Goal: Find specific page/section: Find specific page/section

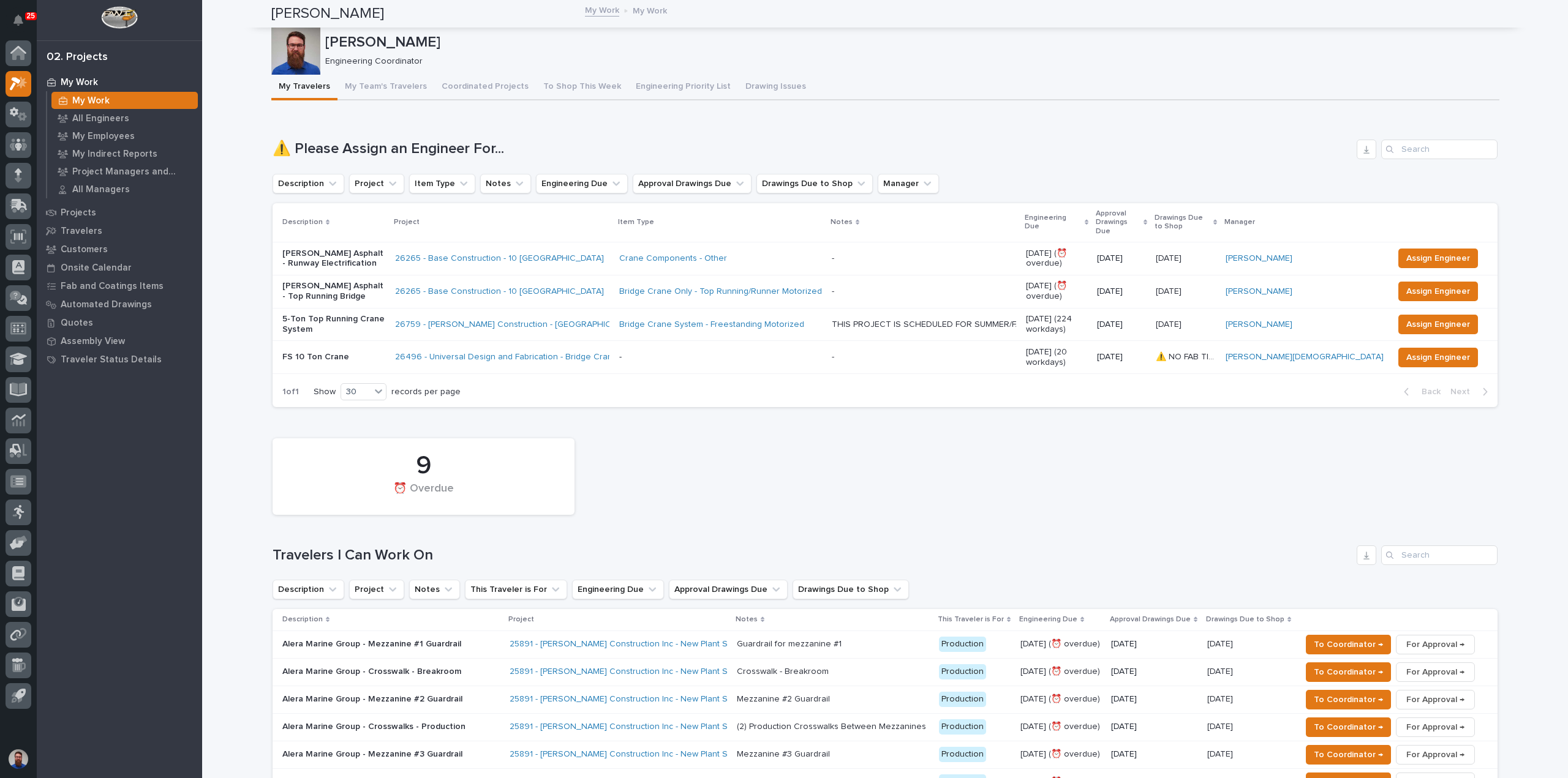
scroll to position [326, 0]
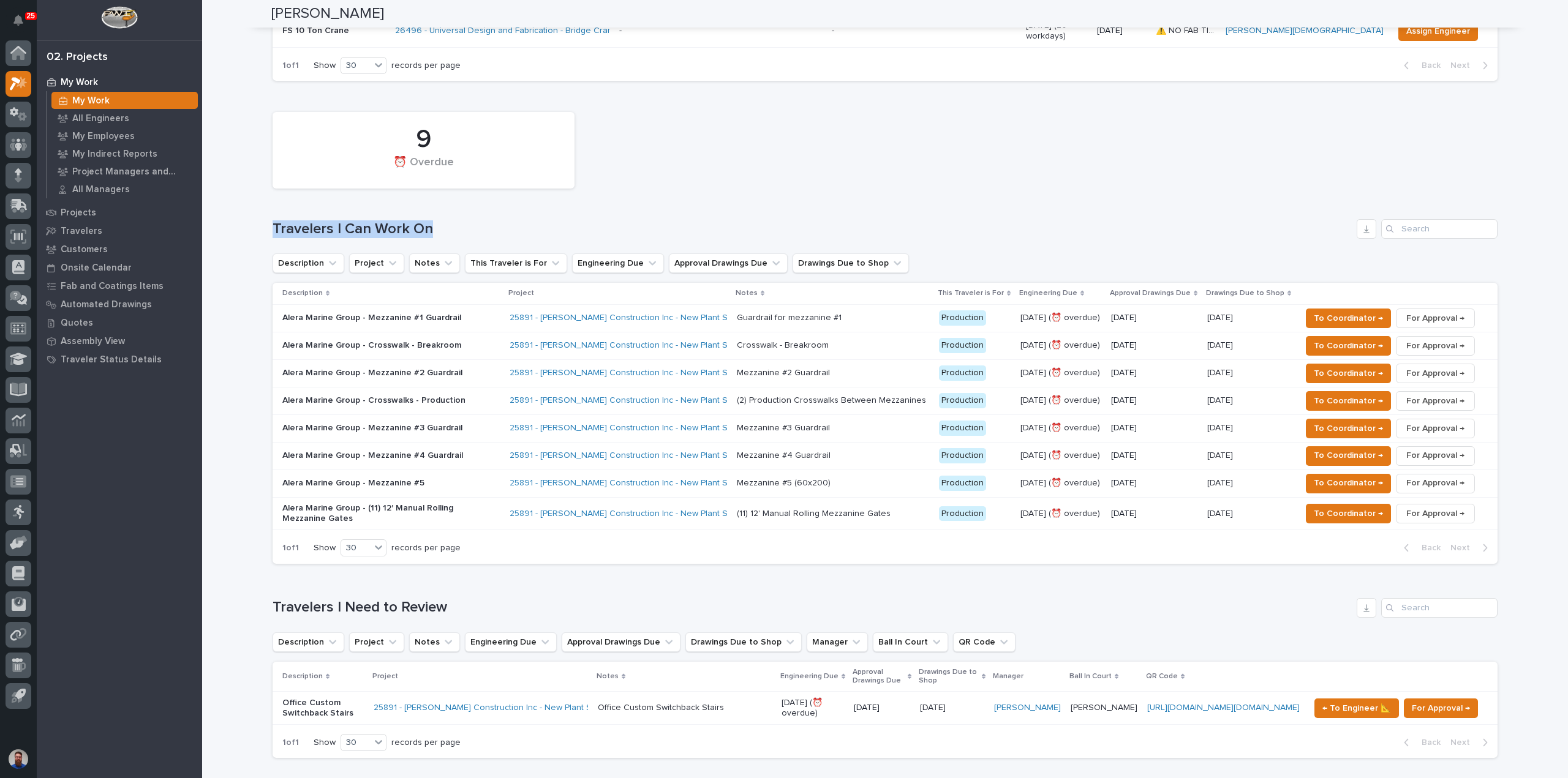
drag, startPoint x: 439, startPoint y: 212, endPoint x: 265, endPoint y: 207, distance: 174.1
drag, startPoint x: 255, startPoint y: 209, endPoint x: 491, endPoint y: 219, distance: 236.2
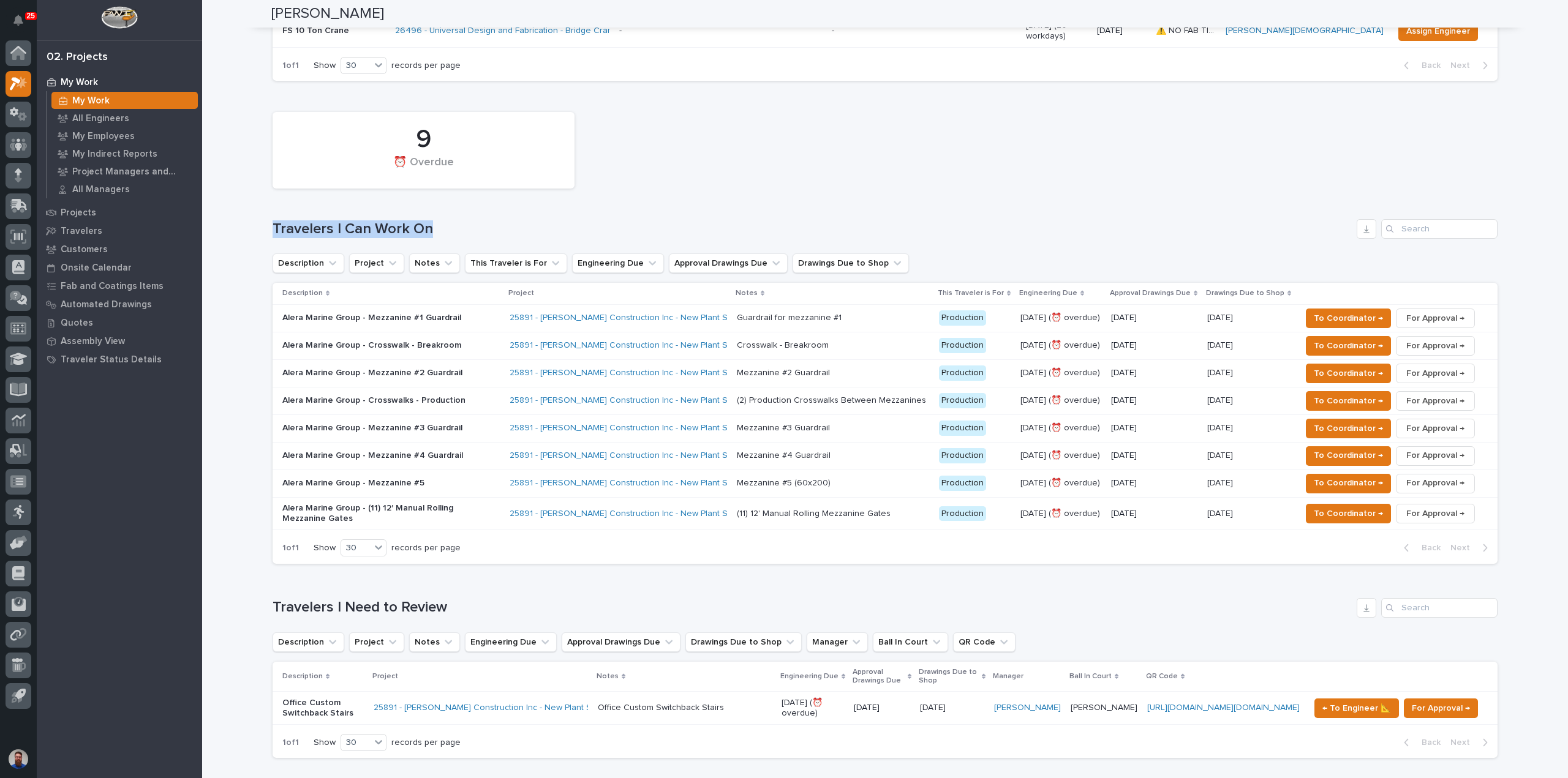
click at [491, 221] on h1 "Travelers I Can Work On" at bounding box center [812, 229] width 1079 height 18
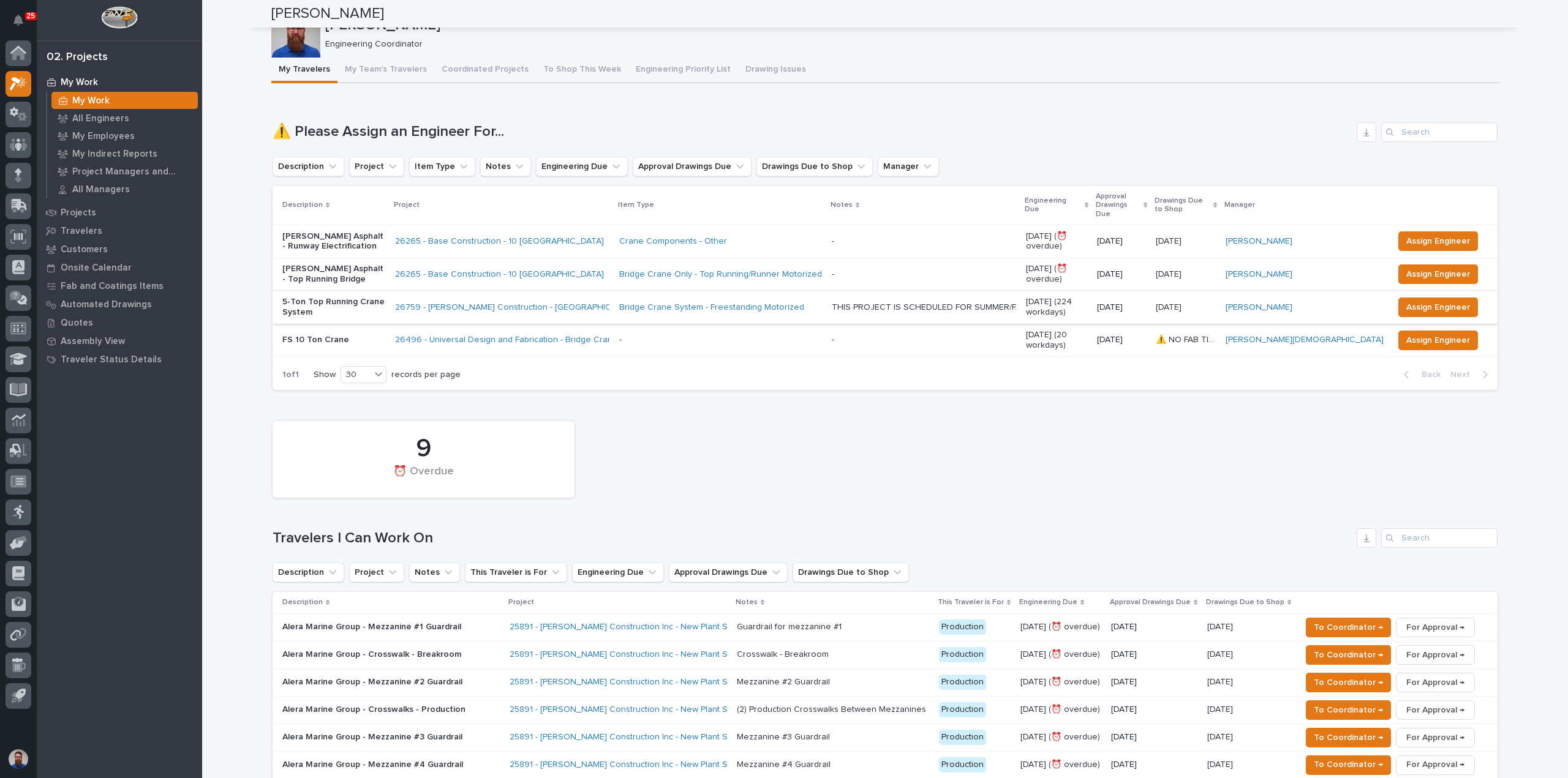
scroll to position [0, 0]
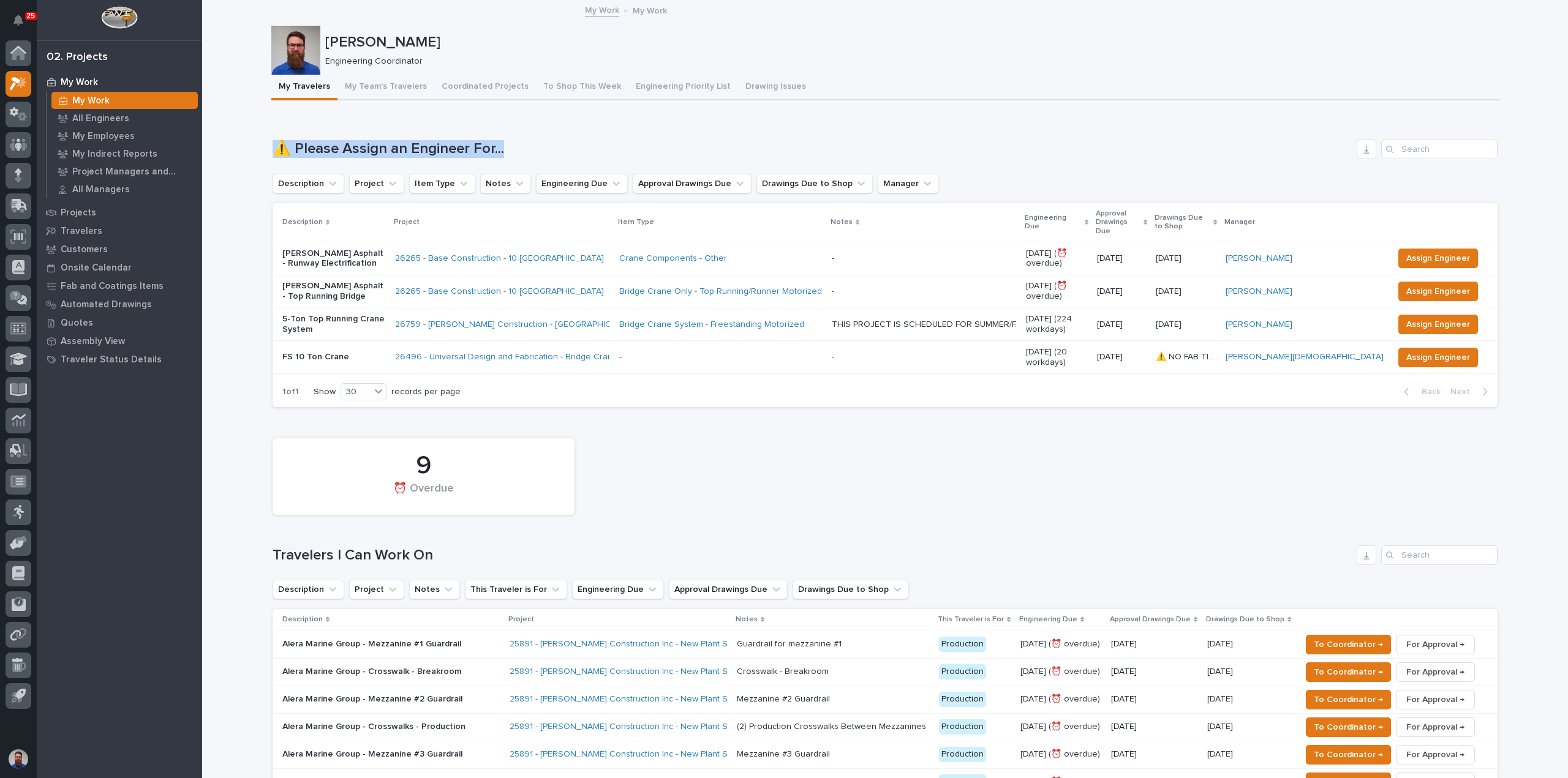
drag, startPoint x: 512, startPoint y: 149, endPoint x: 237, endPoint y: 150, distance: 275.0
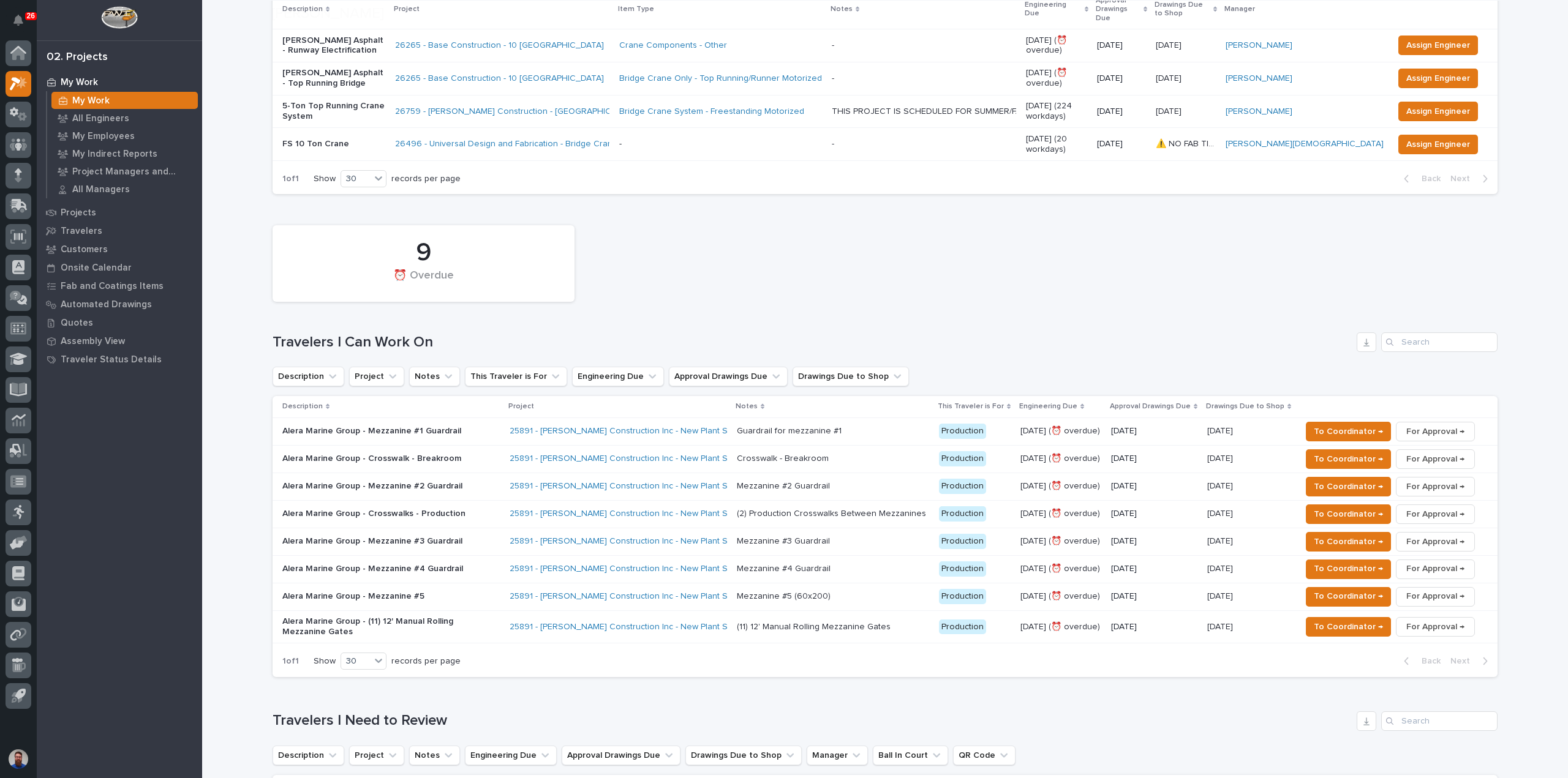
scroll to position [245, 0]
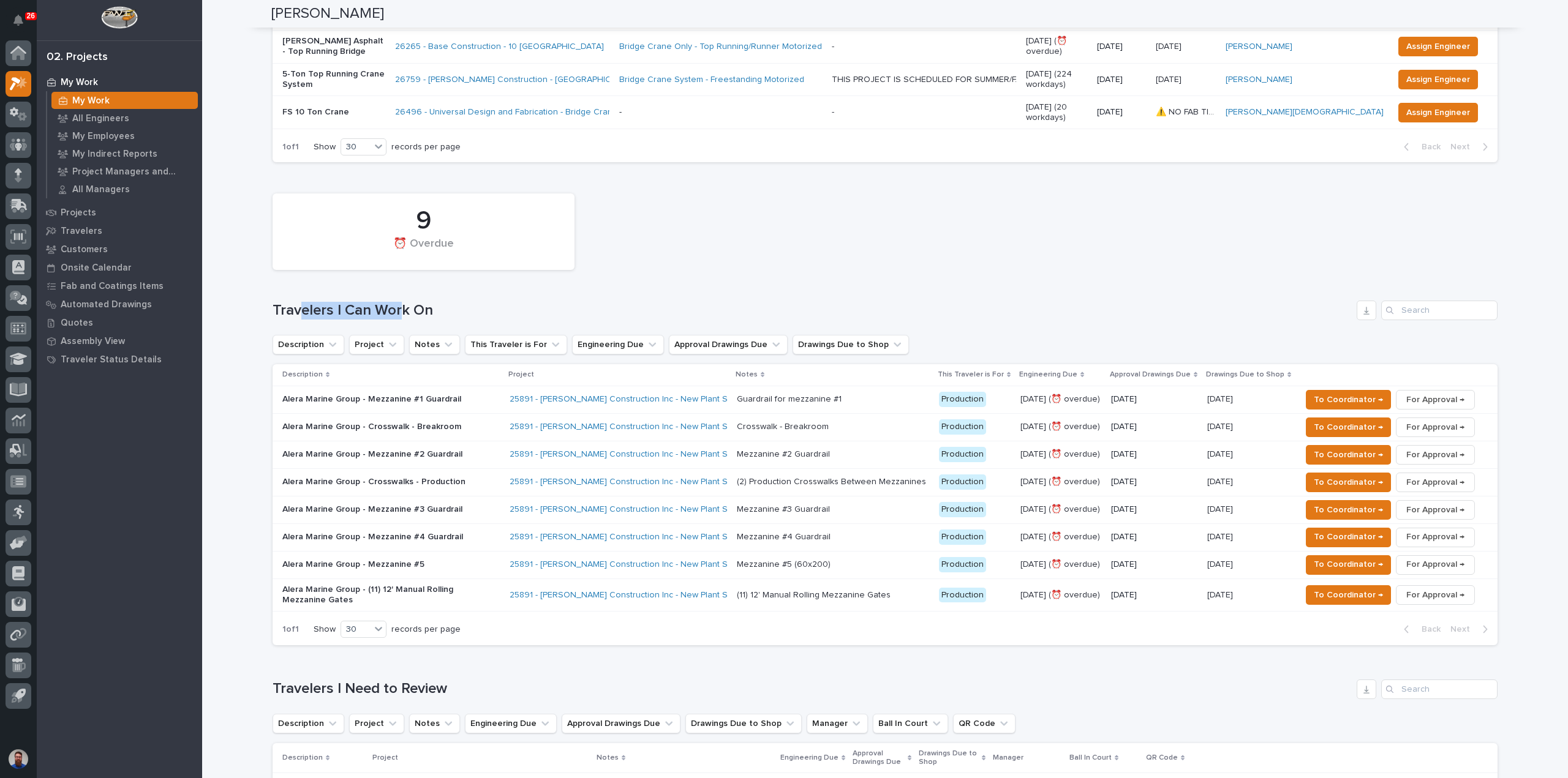
drag, startPoint x: 311, startPoint y: 295, endPoint x: 429, endPoint y: 303, distance: 118.3
click at [429, 303] on h1 "Travelers I Can Work On" at bounding box center [812, 310] width 1079 height 18
drag, startPoint x: 436, startPoint y: 304, endPoint x: 447, endPoint y: 303, distance: 11.0
click at [436, 304] on h1 "Travelers I Can Work On" at bounding box center [812, 310] width 1079 height 18
click at [469, 301] on h1 "Travelers I Can Work On" at bounding box center [812, 310] width 1079 height 18
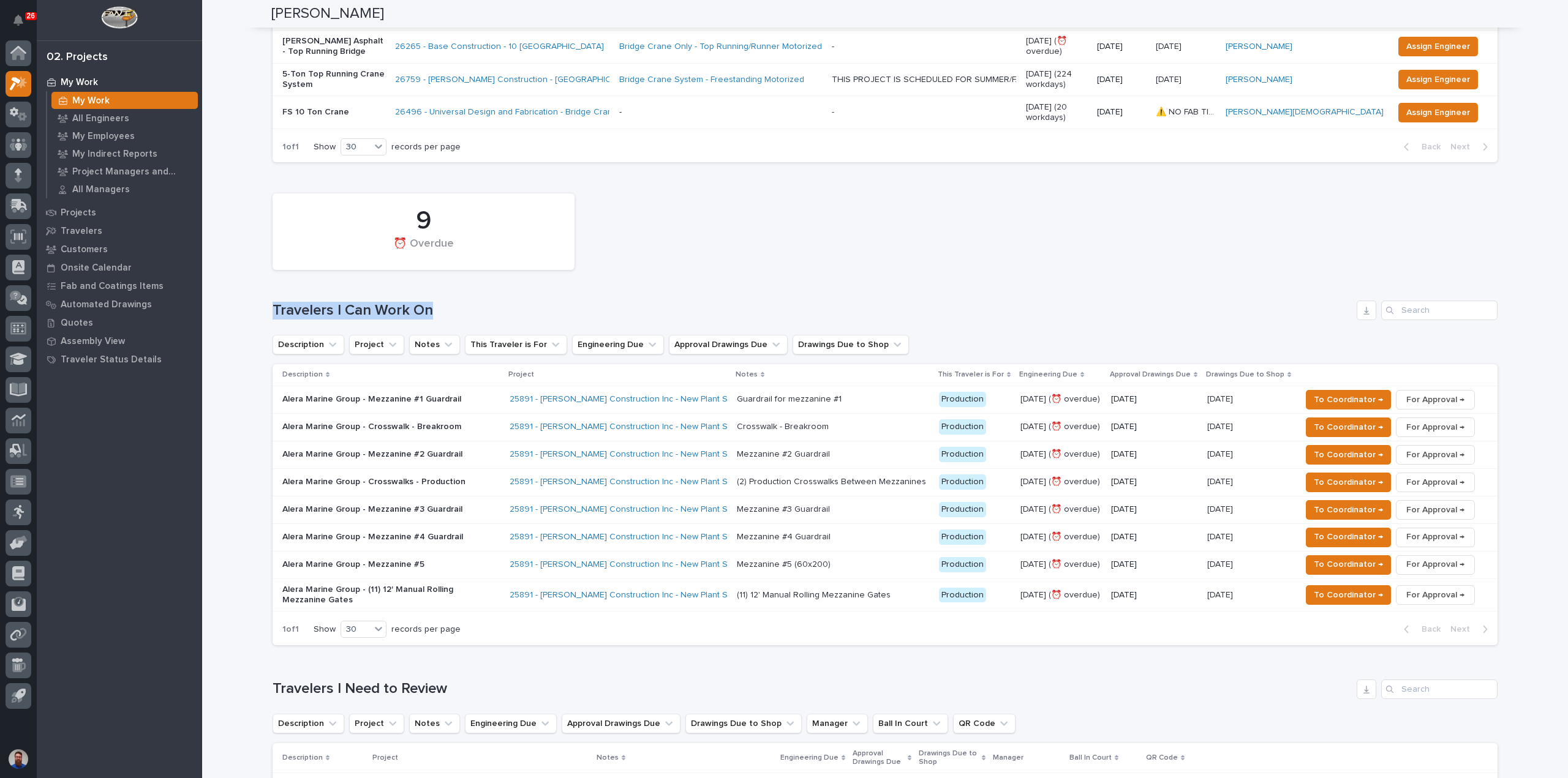
drag, startPoint x: 470, startPoint y: 297, endPoint x: 253, endPoint y: 283, distance: 217.5
drag, startPoint x: 235, startPoint y: 291, endPoint x: 449, endPoint y: 297, distance: 214.1
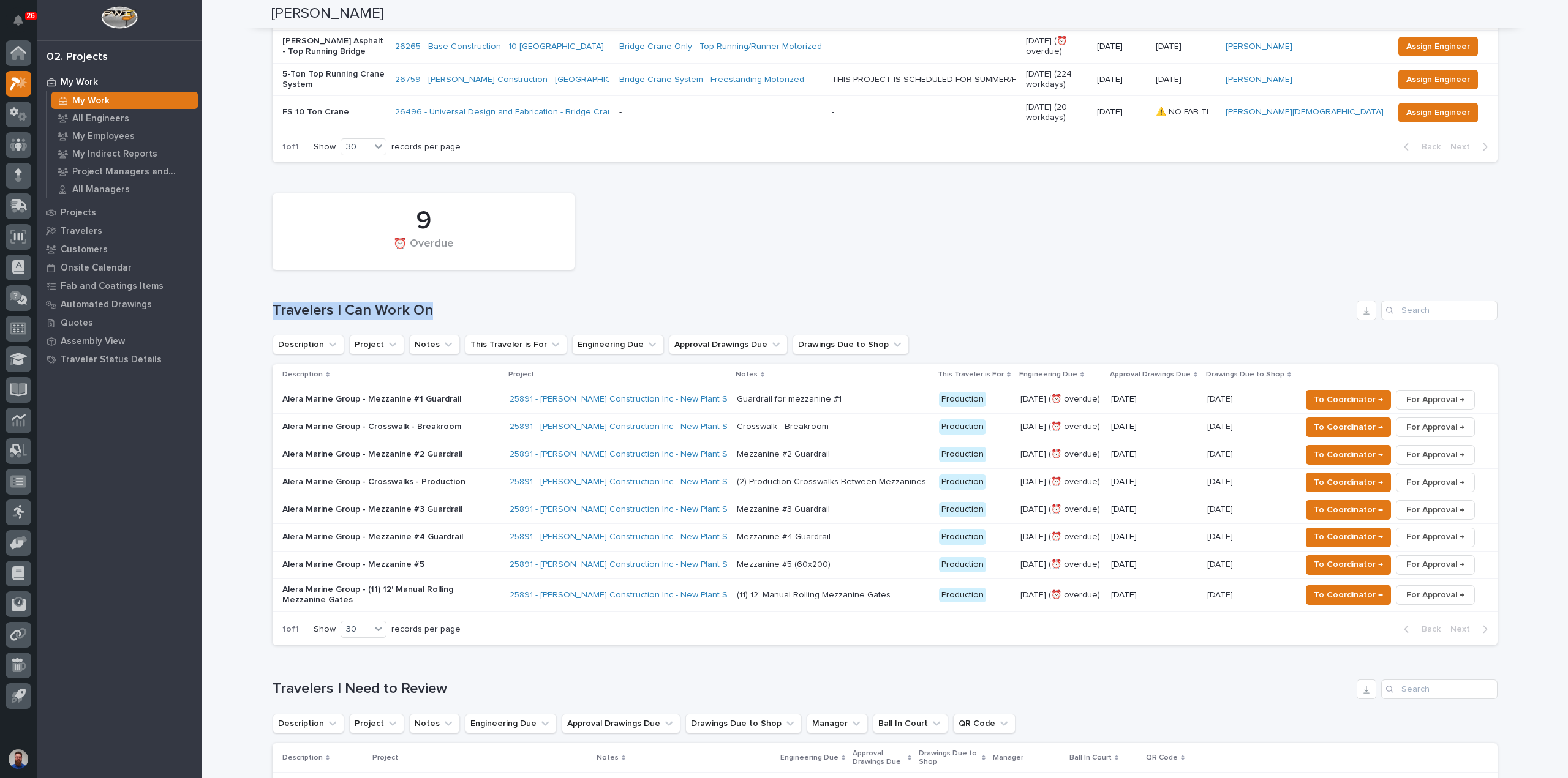
click at [449, 301] on h1 "Travelers I Can Work On" at bounding box center [812, 310] width 1079 height 18
drag, startPoint x: 484, startPoint y: 289, endPoint x: 235, endPoint y: 286, distance: 249.0
drag, startPoint x: 241, startPoint y: 286, endPoint x: 430, endPoint y: 289, distance: 189.0
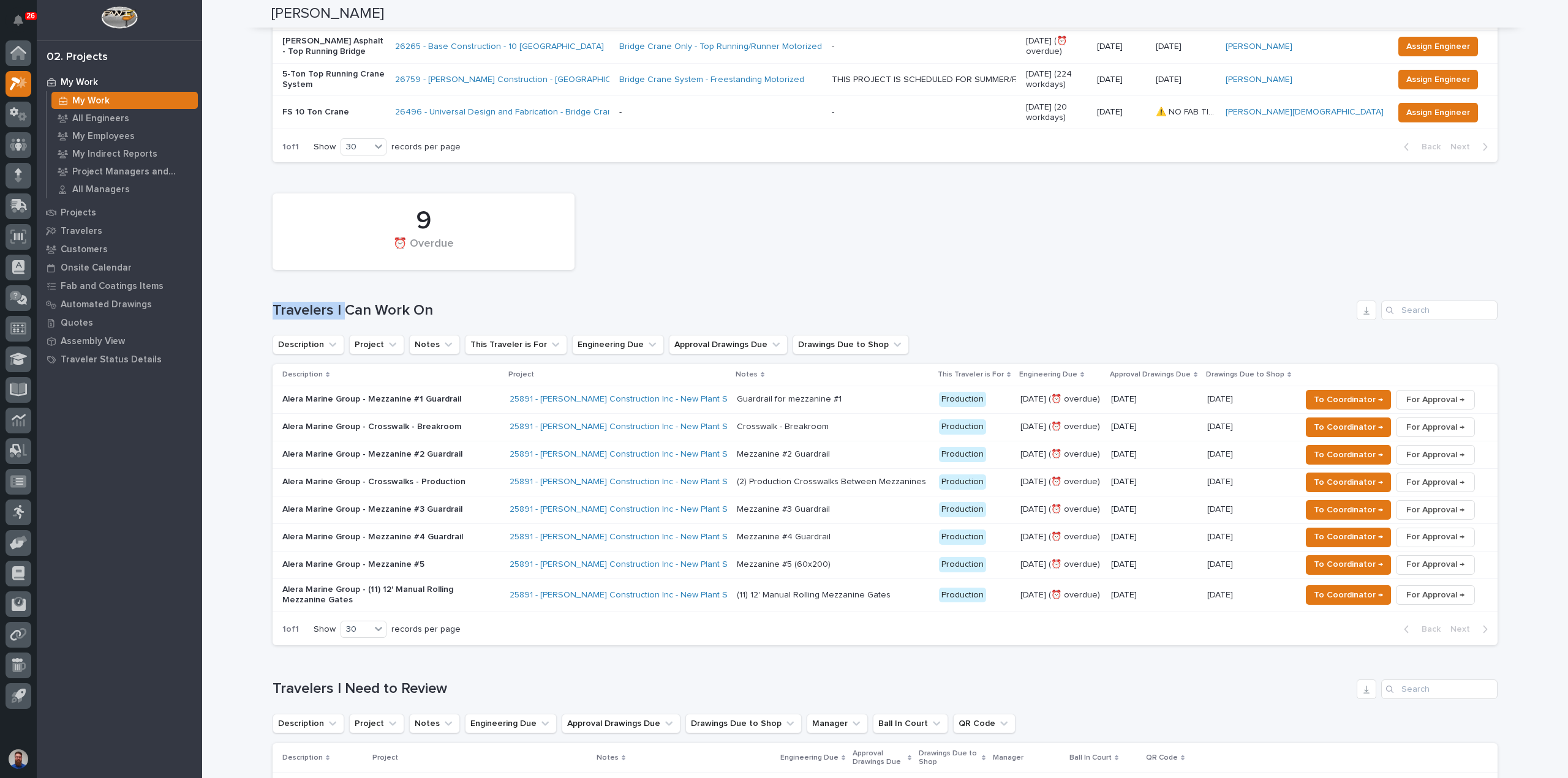
click at [433, 289] on div "9 ⏰ Overdue Travelers I Can Work On Description Project Notes This Traveler is …" at bounding box center [885, 416] width 1225 height 458
drag, startPoint x: 483, startPoint y: 285, endPoint x: 256, endPoint y: 306, distance: 228.0
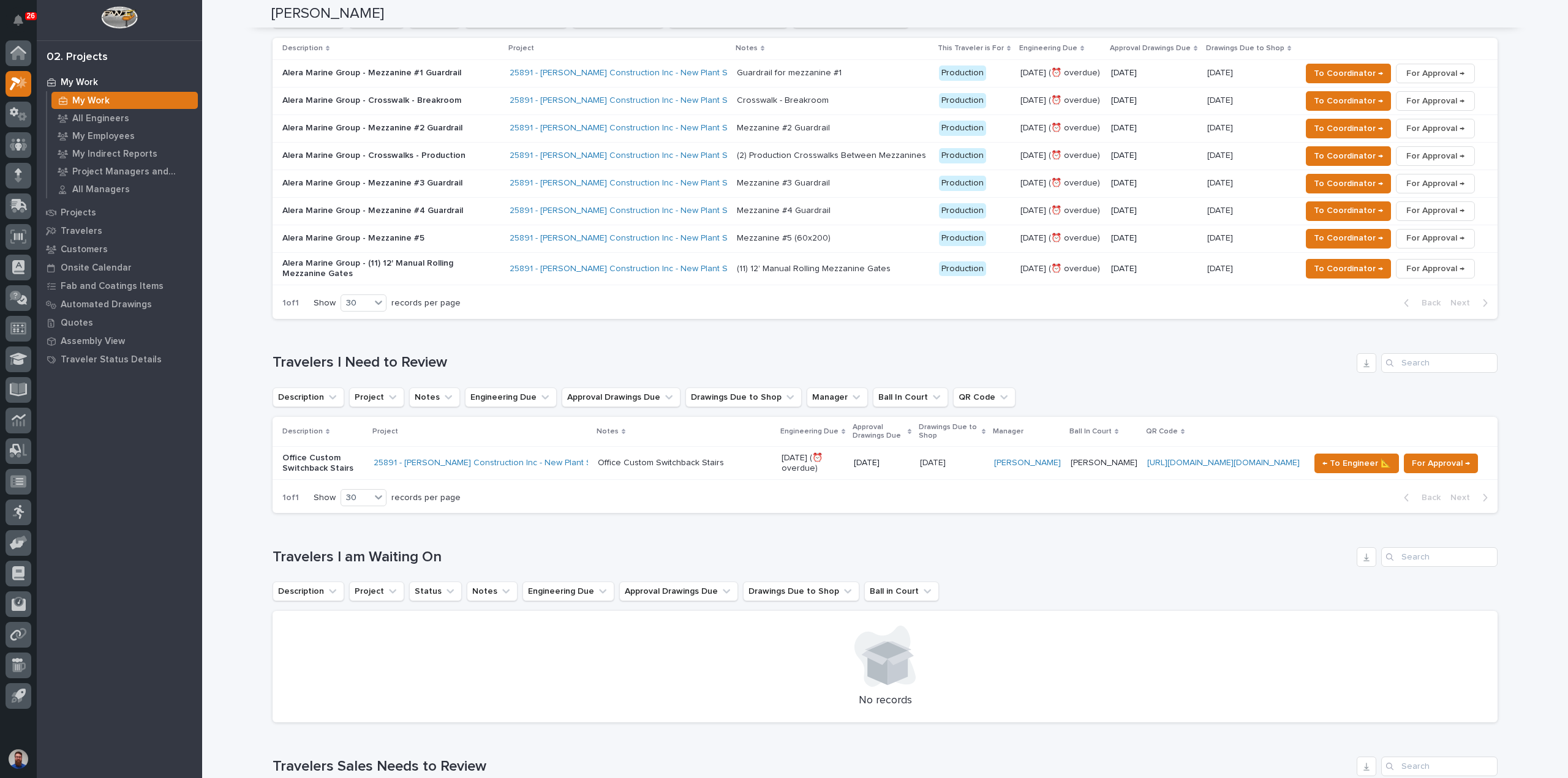
scroll to position [897, 0]
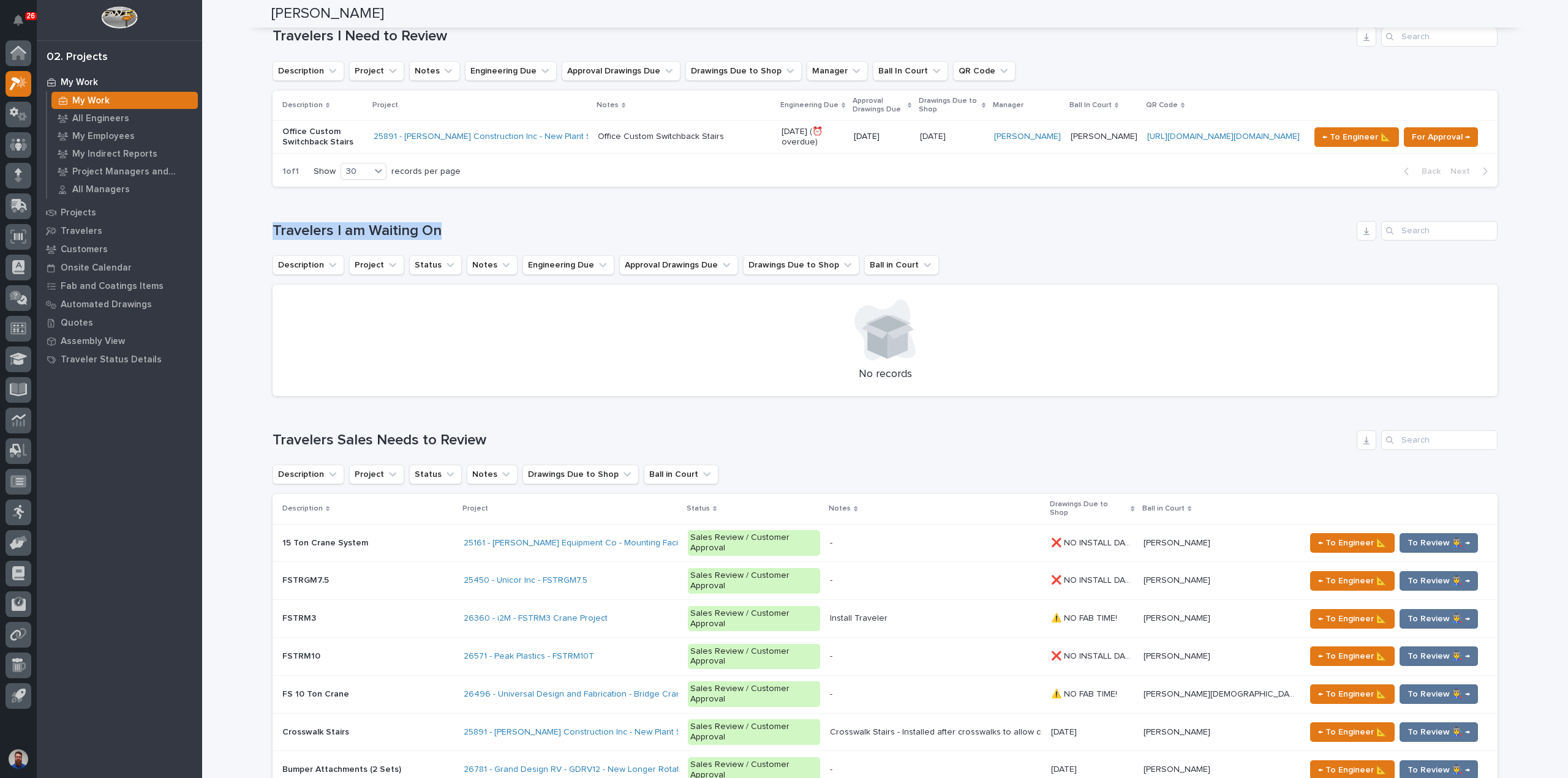
drag, startPoint x: 436, startPoint y: 220, endPoint x: 250, endPoint y: 218, distance: 186.0
click at [250, 218] on div "Loading... Saving… Loading... Saving… [PERSON_NAME] [PERSON_NAME] Engineering C…" at bounding box center [885, 712] width 1366 height 3218
drag, startPoint x: 249, startPoint y: 214, endPoint x: 503, endPoint y: 225, distance: 254.2
click at [503, 225] on div "Loading... Saving… Loading... Saving… [PERSON_NAME] [PERSON_NAME] Engineering C…" at bounding box center [885, 712] width 1366 height 3218
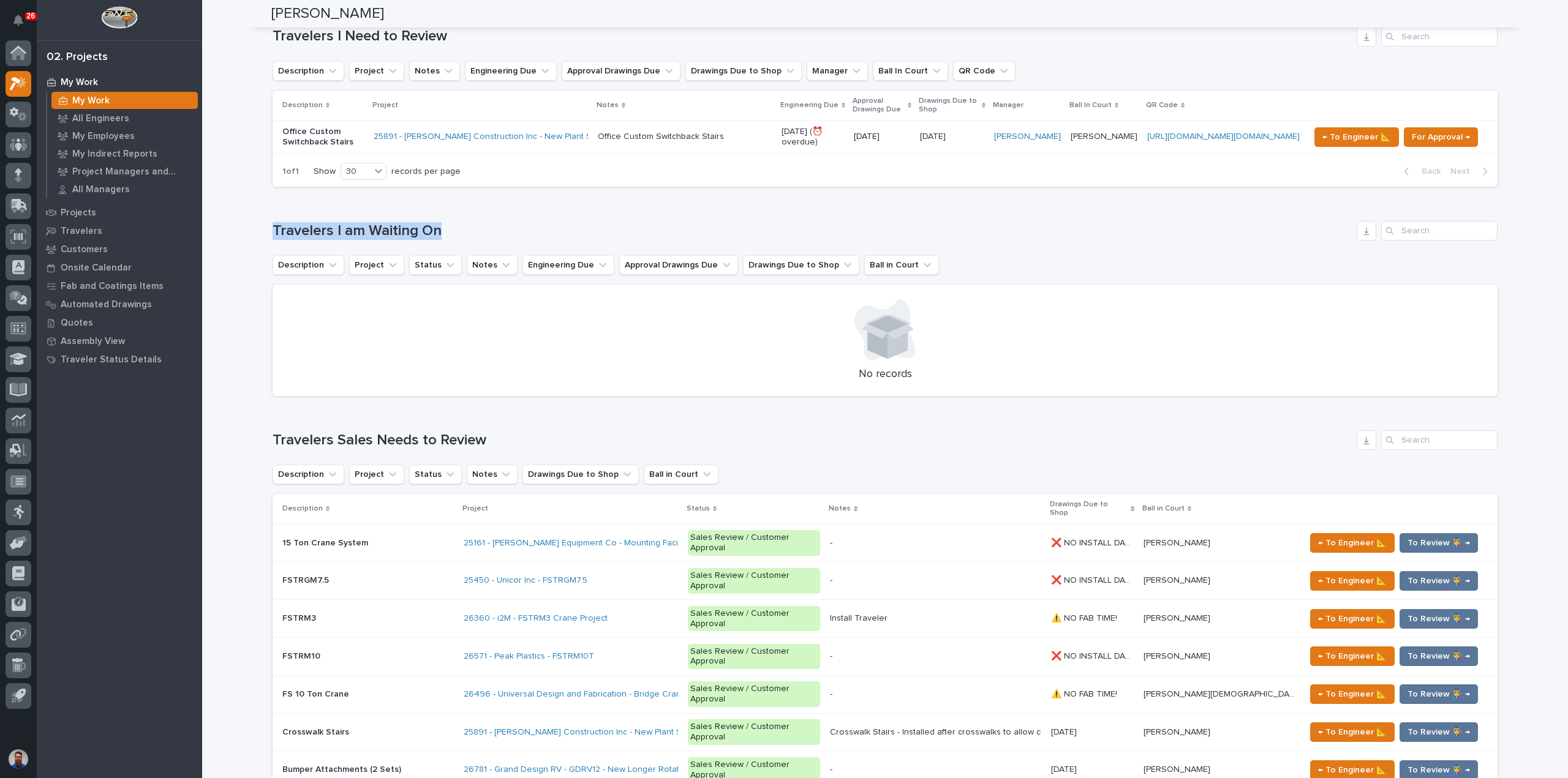
click at [503, 225] on h1 "Travelers I am Waiting On" at bounding box center [812, 231] width 1079 height 18
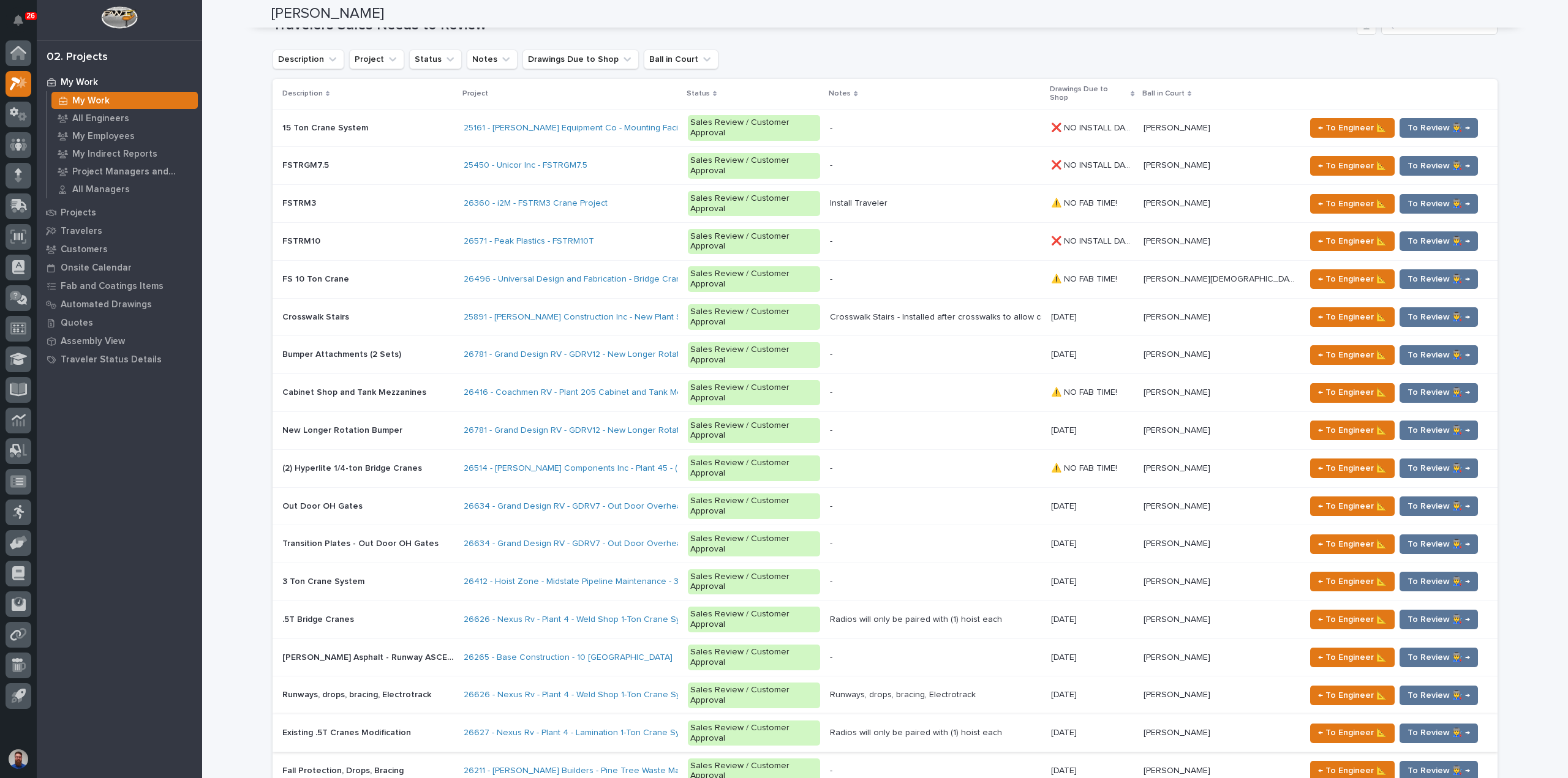
scroll to position [1388, 0]
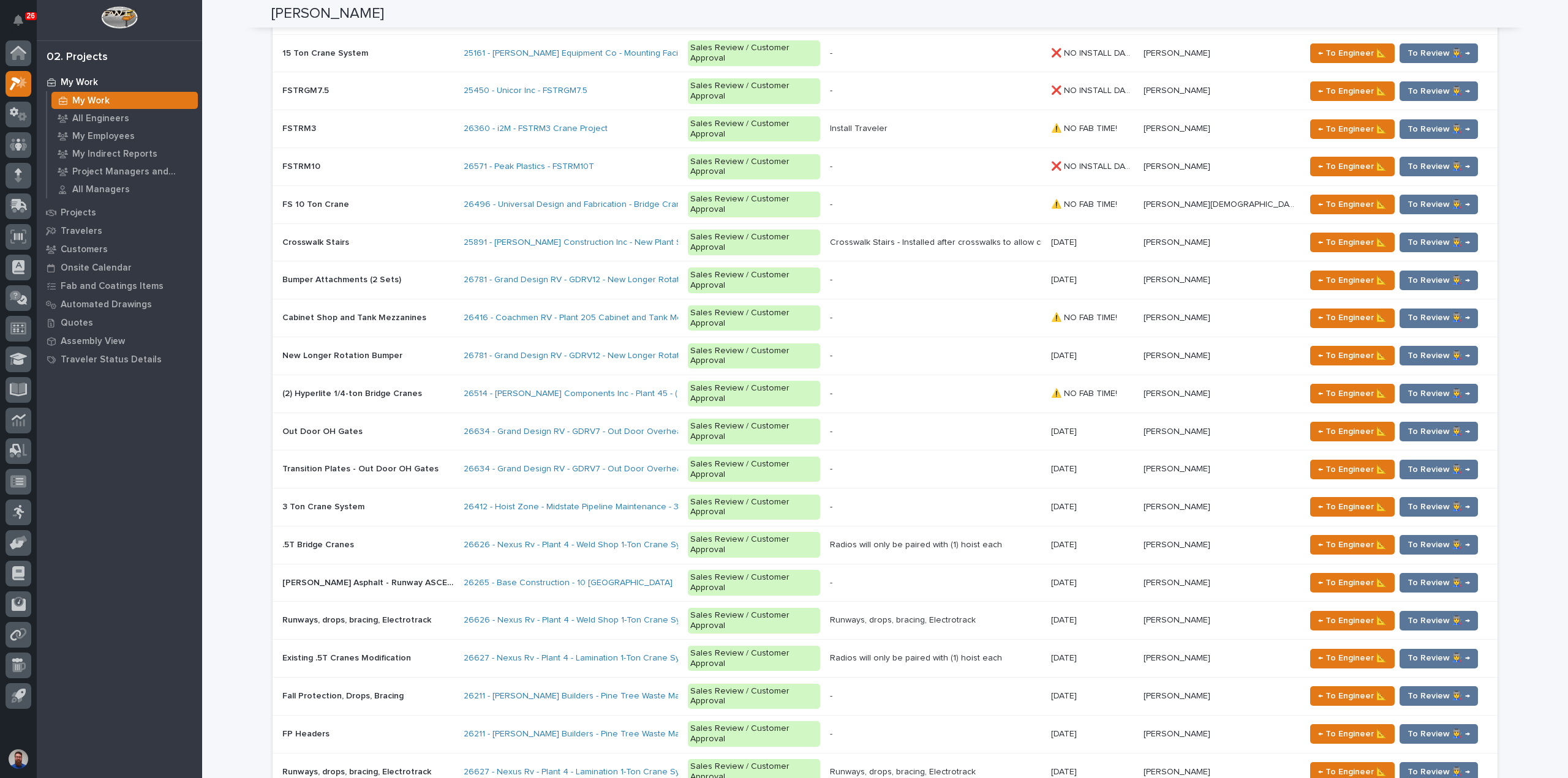
click at [239, 542] on div "Loading... Saving… Loading... Saving… [PERSON_NAME] [PERSON_NAME] Engineering C…" at bounding box center [885, 222] width 1366 height 3218
drag, startPoint x: 498, startPoint y: 750, endPoint x: 256, endPoint y: 735, distance: 242.5
click at [256, 736] on div "Loading... Saving… Loading... Saving… [PERSON_NAME] [PERSON_NAME] Engineering C…" at bounding box center [885, 222] width 1366 height 3218
click at [248, 735] on div "Loading... Saving… Loading... Saving… [PERSON_NAME] [PERSON_NAME] Engineering C…" at bounding box center [885, 222] width 1366 height 3218
drag, startPoint x: 268, startPoint y: 749, endPoint x: 526, endPoint y: 752, distance: 258.0
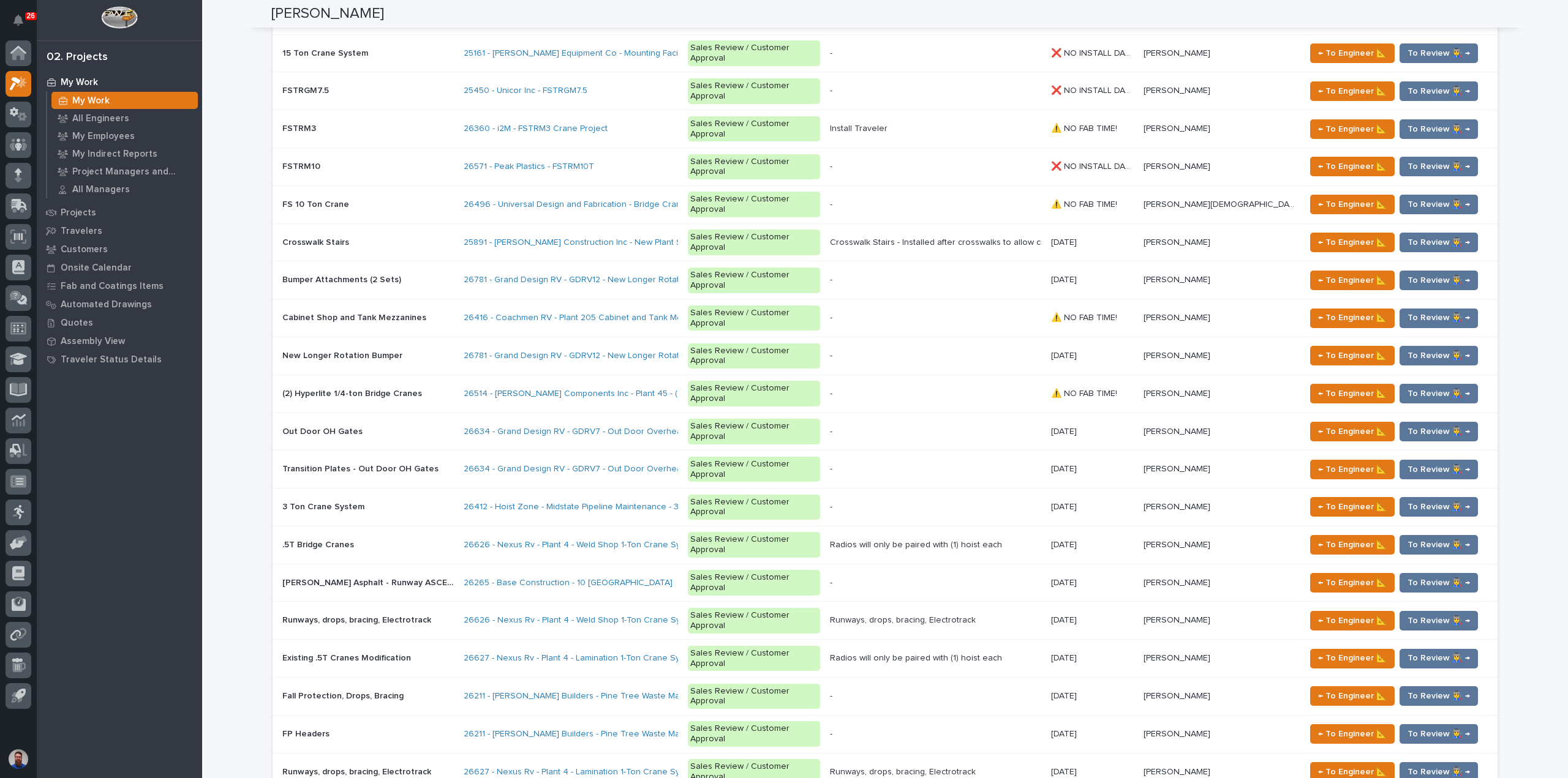
click at [526, 752] on div "Loading... Saving… Loading... Saving… [PERSON_NAME] [PERSON_NAME] Engineering C…" at bounding box center [885, 222] width 1366 height 3218
drag, startPoint x: 449, startPoint y: 745, endPoint x: 247, endPoint y: 745, distance: 202.0
click at [247, 745] on div "Loading... Saving… Loading... Saving… [PERSON_NAME] [PERSON_NAME] Engineering C…" at bounding box center [885, 222] width 1366 height 3218
click at [247, 744] on div "Loading... Saving… Loading... Saving… [PERSON_NAME] [PERSON_NAME] Engineering C…" at bounding box center [885, 222] width 1366 height 3218
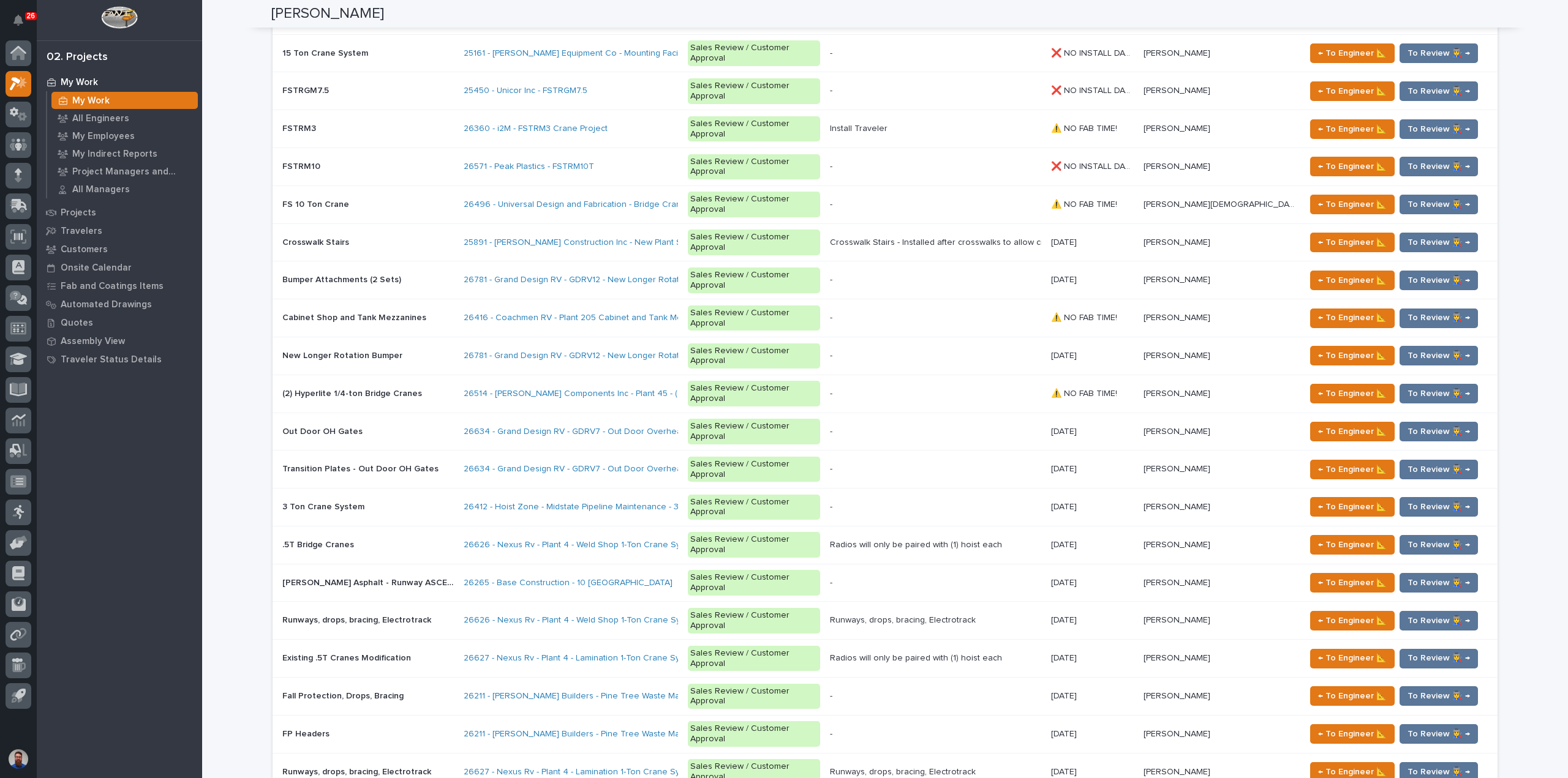
drag, startPoint x: 233, startPoint y: 742, endPoint x: 534, endPoint y: 745, distance: 301.0
click at [534, 745] on div "Loading... Saving… Loading... Saving… [PERSON_NAME] [PERSON_NAME] Engineering C…" at bounding box center [885, 222] width 1366 height 3218
drag, startPoint x: 541, startPoint y: 742, endPoint x: 257, endPoint y: 746, distance: 284.0
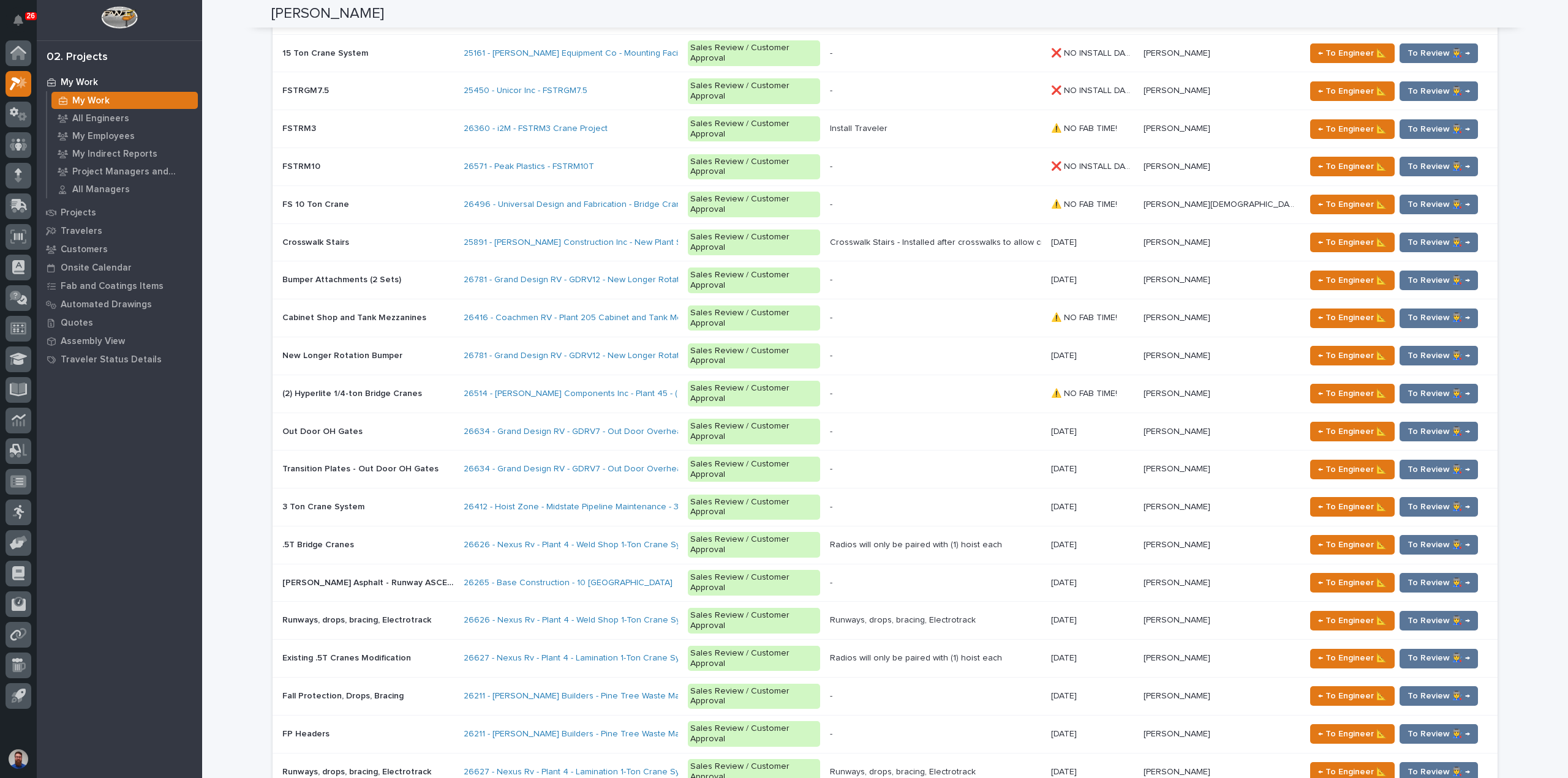
click at [257, 746] on div "Loading... Saving… Loading... Saving… [PERSON_NAME] [PERSON_NAME] Engineering C…" at bounding box center [885, 222] width 1366 height 3218
click at [257, 745] on div "Loading... Saving… Loading... Saving… [PERSON_NAME] [PERSON_NAME] Engineering C…" at bounding box center [885, 222] width 1366 height 3218
click at [234, 739] on div "Loading... Saving… Loading... Saving… [PERSON_NAME] [PERSON_NAME] Engineering C…" at bounding box center [885, 222] width 1366 height 3218
drag, startPoint x: 384, startPoint y: 745, endPoint x: 503, endPoint y: 742, distance: 119.0
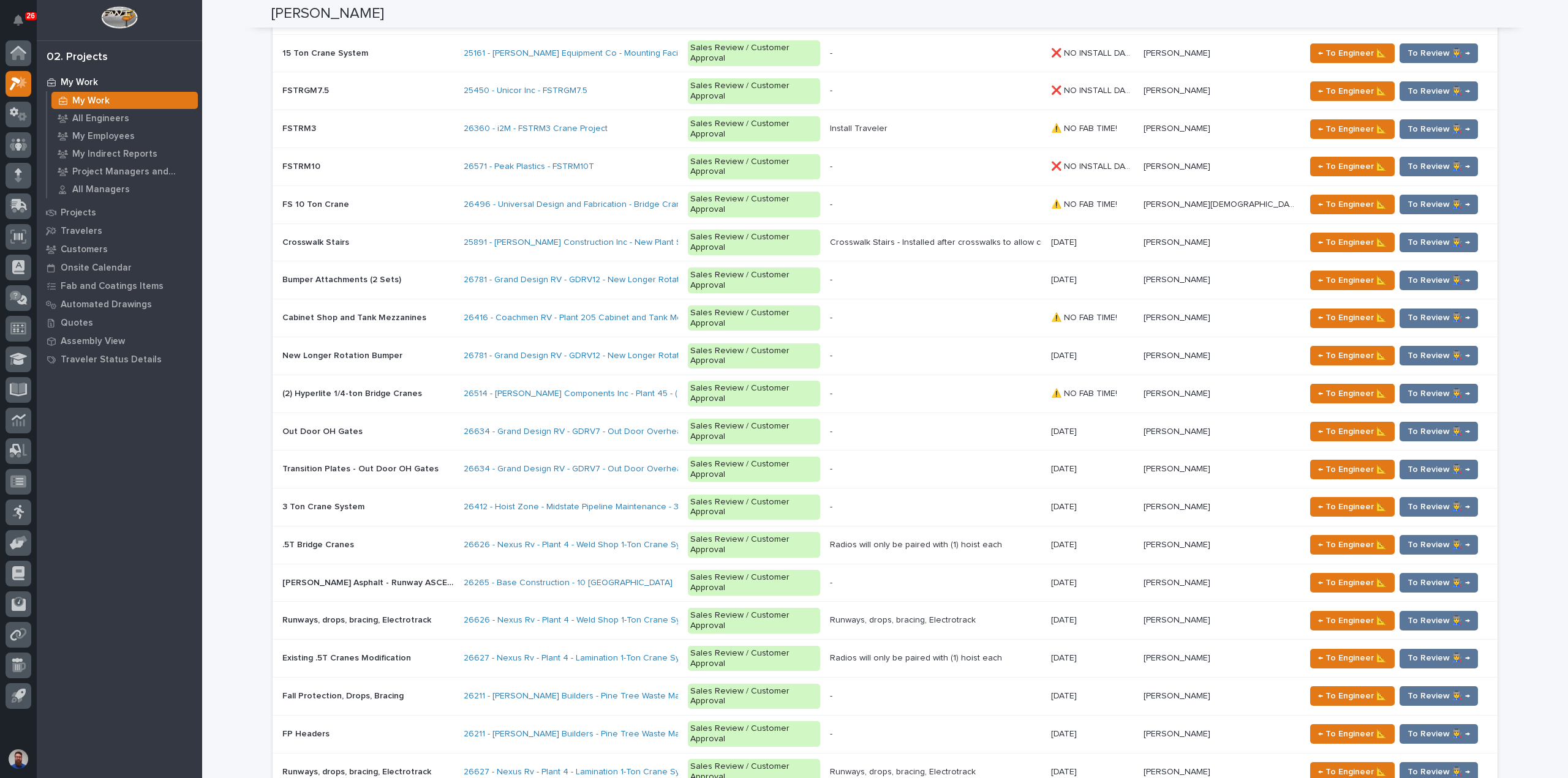
drag, startPoint x: 513, startPoint y: 740, endPoint x: 223, endPoint y: 741, distance: 290.0
click at [223, 741] on div "Loading... Saving… Loading... Saving… [PERSON_NAME] [PERSON_NAME] Engineering C…" at bounding box center [885, 222] width 1366 height 3218
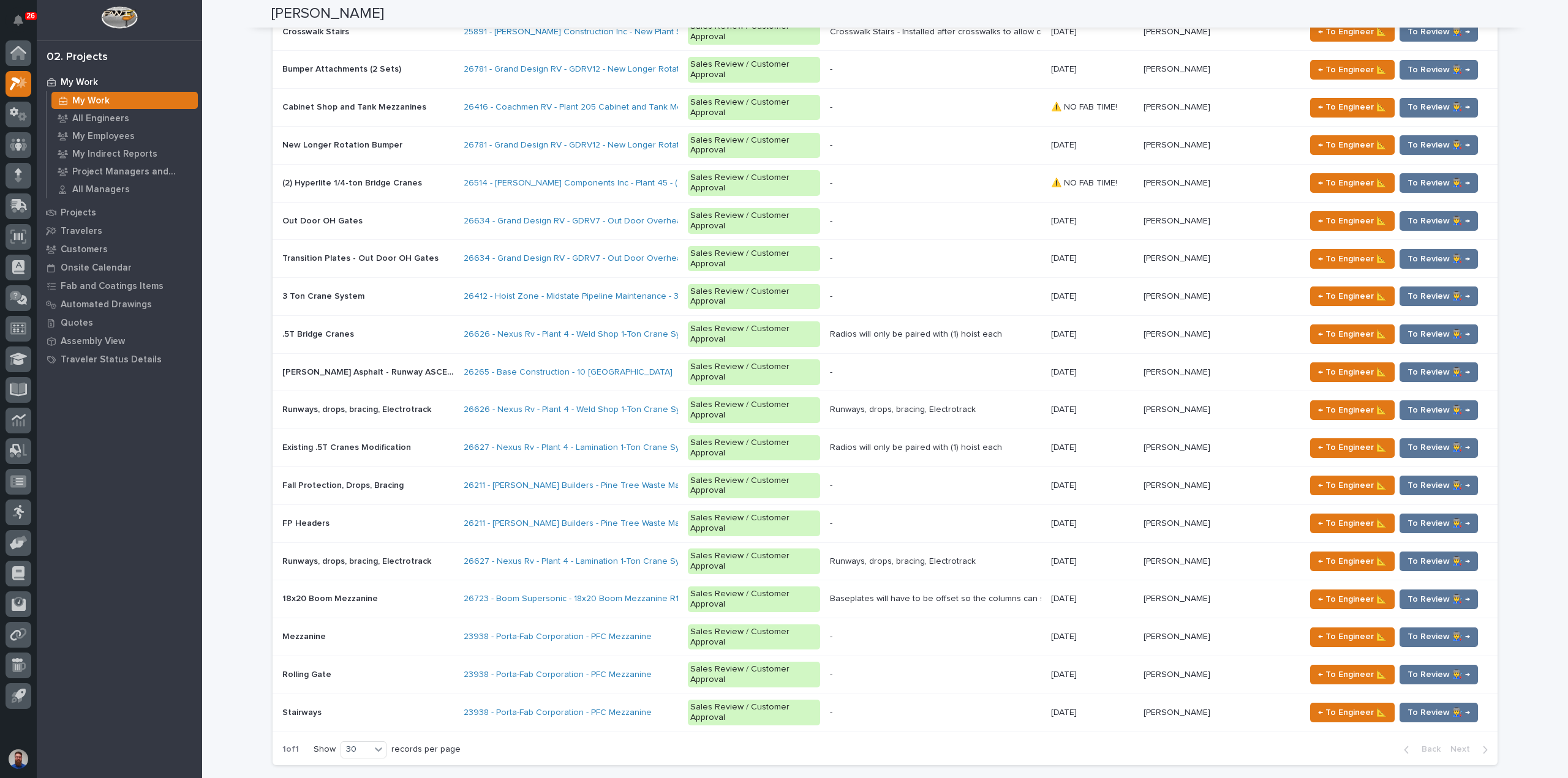
scroll to position [1714, 0]
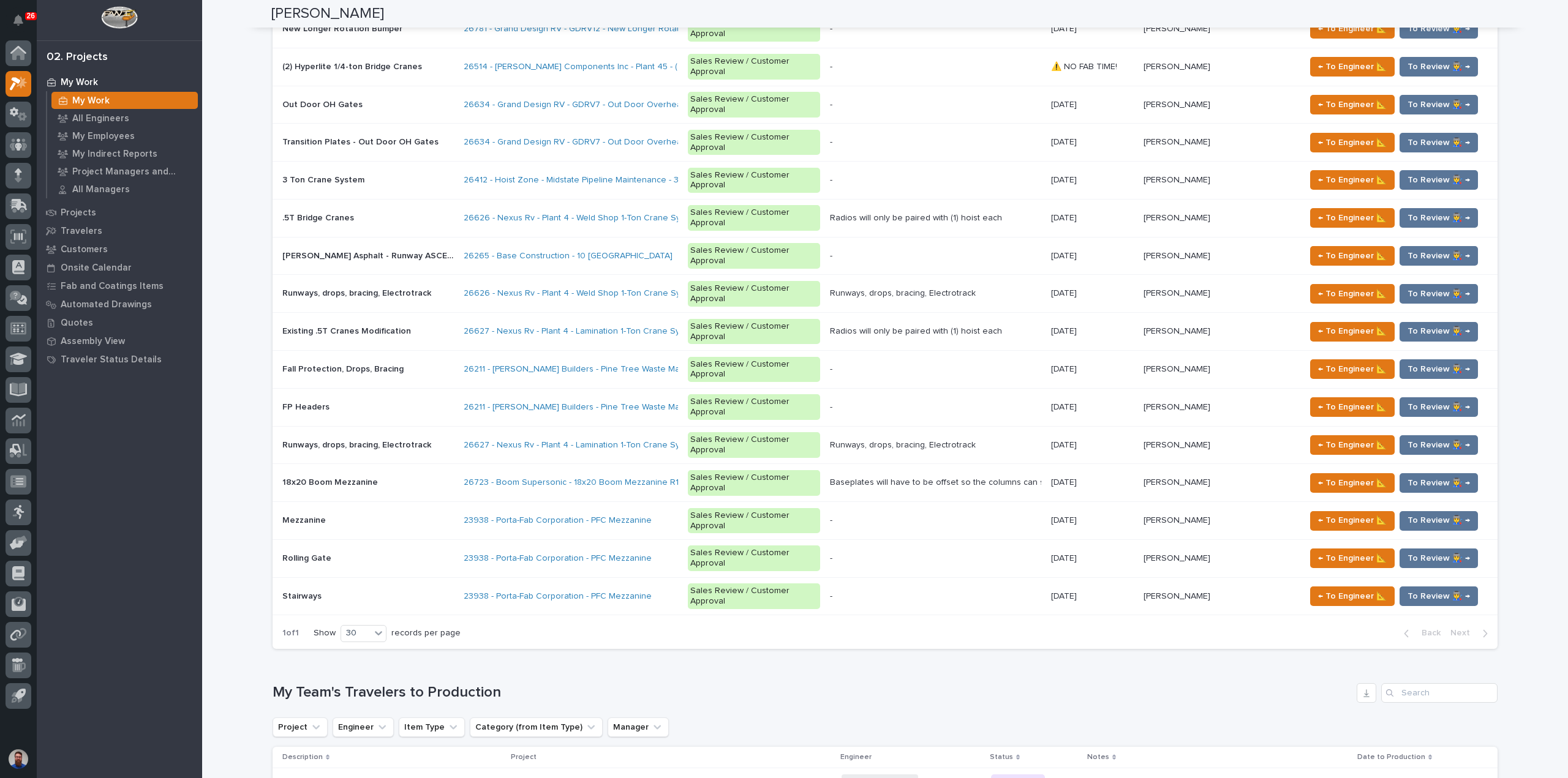
drag, startPoint x: 318, startPoint y: 412, endPoint x: 555, endPoint y: 408, distance: 237.0
drag, startPoint x: 586, startPoint y: 413, endPoint x: 240, endPoint y: 416, distance: 346.0
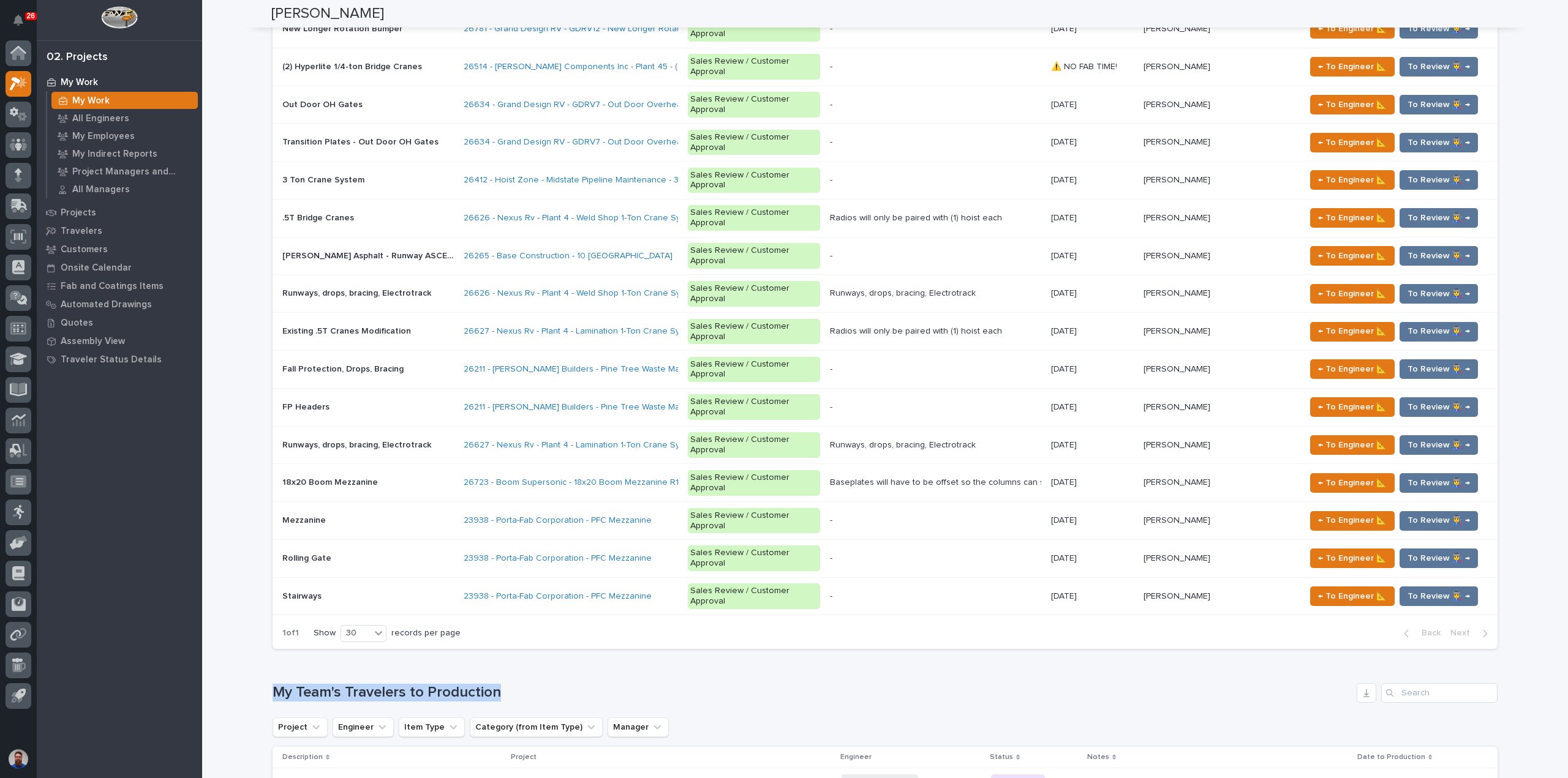
drag, startPoint x: 235, startPoint y: 416, endPoint x: 548, endPoint y: 410, distance: 313.1
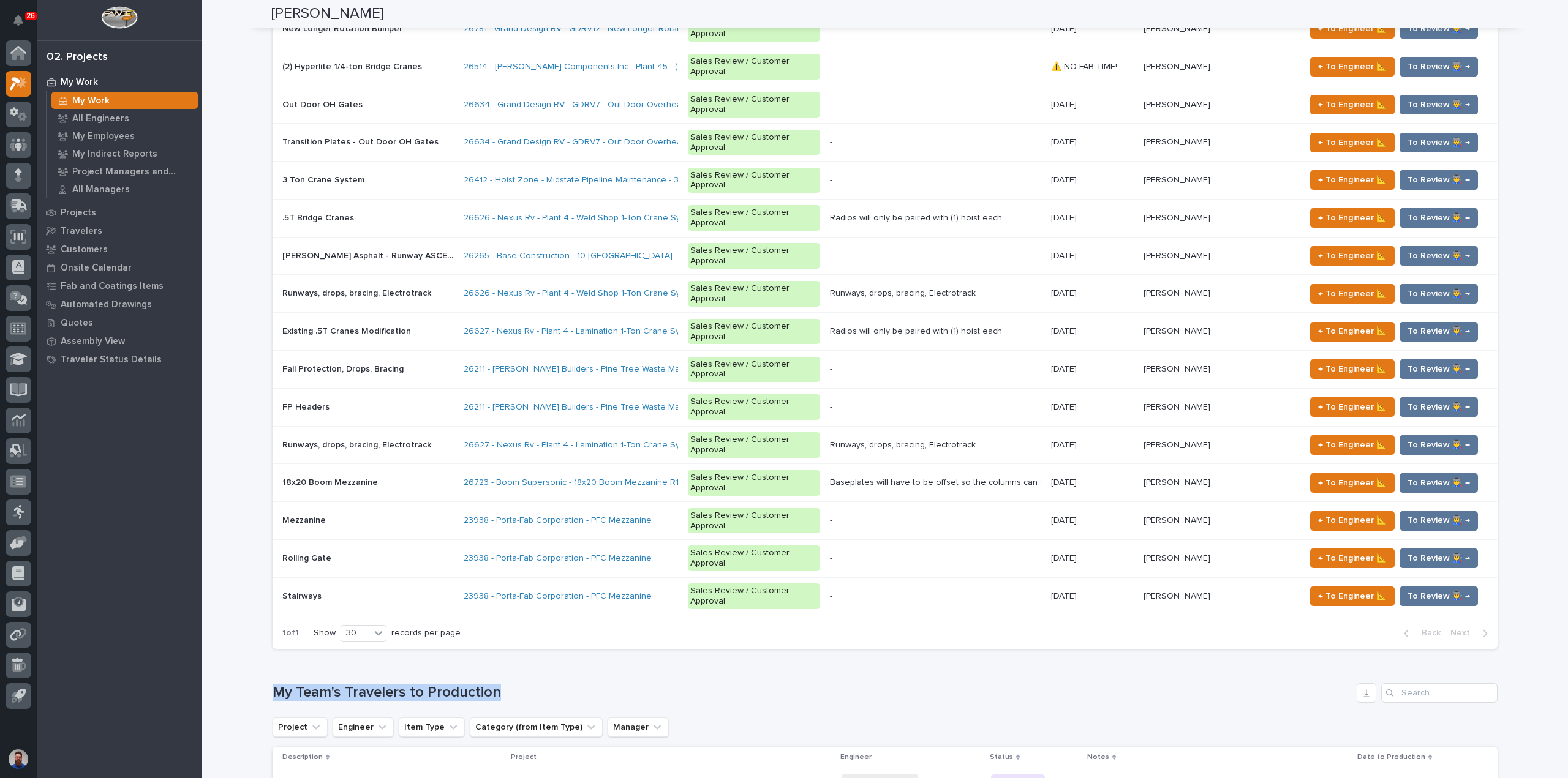
drag, startPoint x: 270, startPoint y: 413, endPoint x: 207, endPoint y: 416, distance: 63.1
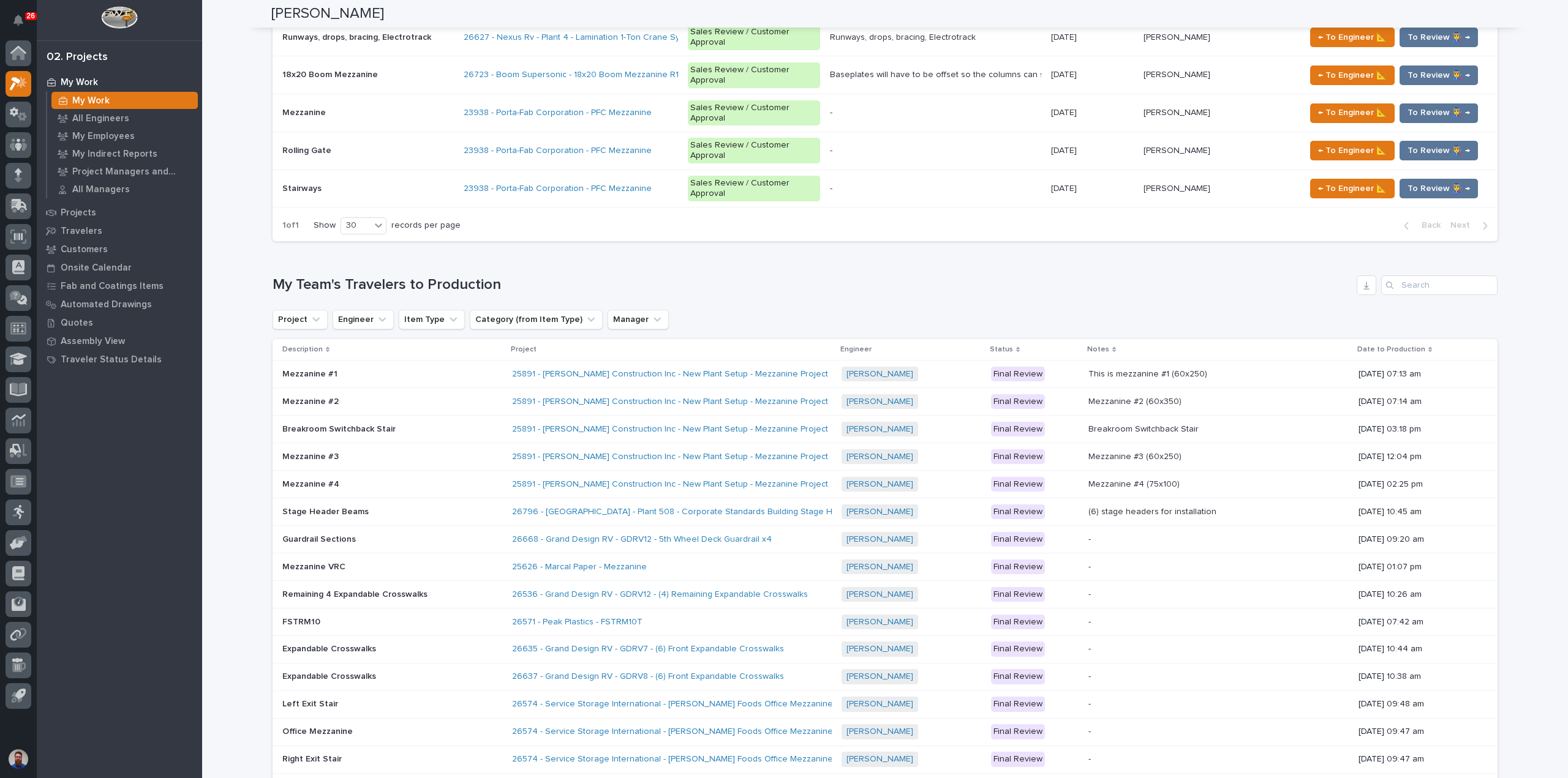
click at [370, 693] on div "30" at bounding box center [365, 699] width 45 height 15
